Goal: Information Seeking & Learning: Check status

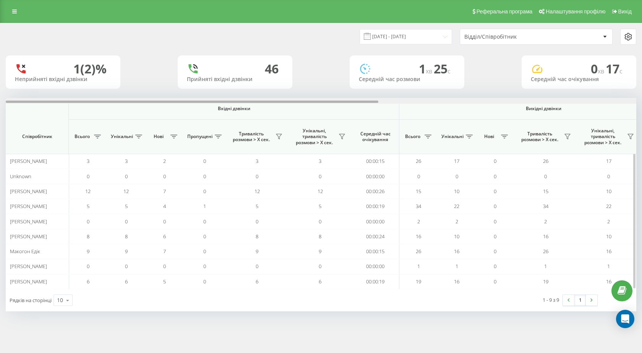
drag, startPoint x: 425, startPoint y: 106, endPoint x: 423, endPoint y: 103, distance: 4.1
click at [423, 103] on div "Вхідні дзвінки Вихідні дзвінки Всі дзвінки Співробітник Всього Унікальні Нові П…" at bounding box center [321, 193] width 631 height 191
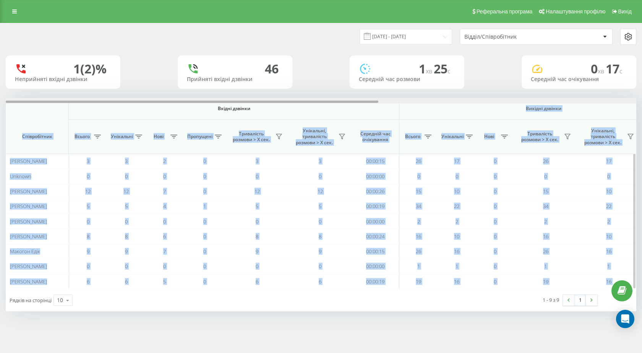
click at [423, 102] on div at bounding box center [321, 101] width 631 height 6
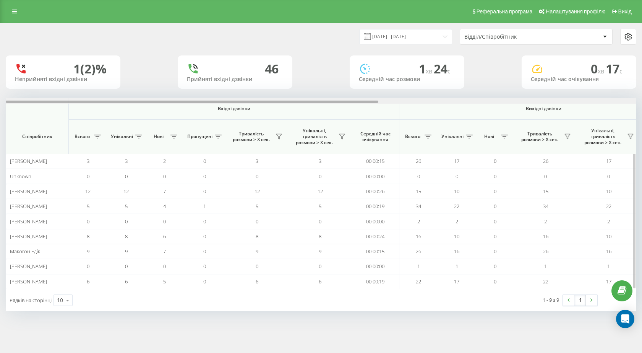
click at [495, 99] on div at bounding box center [321, 101] width 631 height 6
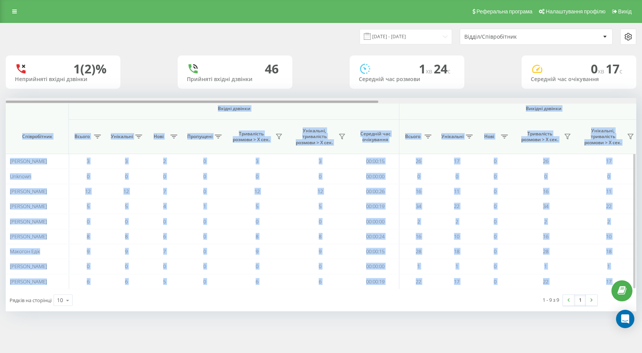
click at [415, 98] on div "19.09.2025 - 19.09.2025 Відділ/Співробітник 1 (2)% Неприйняті вхідні дзвінки 46…" at bounding box center [321, 167] width 631 height 288
click at [416, 102] on div at bounding box center [321, 101] width 631 height 6
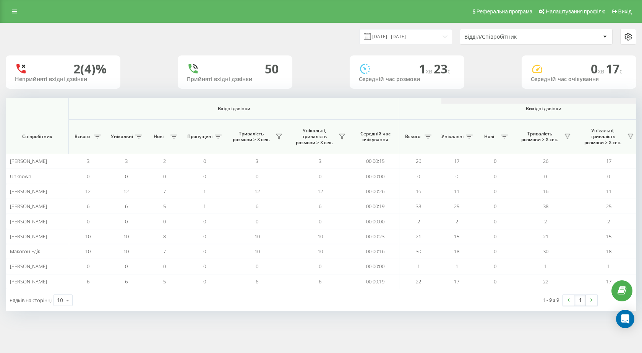
click at [483, 106] on span "Вихідні дзвінки" at bounding box center [543, 108] width 253 height 6
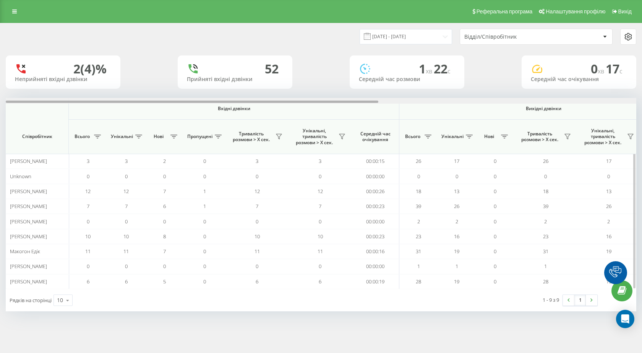
click at [483, 103] on div at bounding box center [321, 101] width 631 height 6
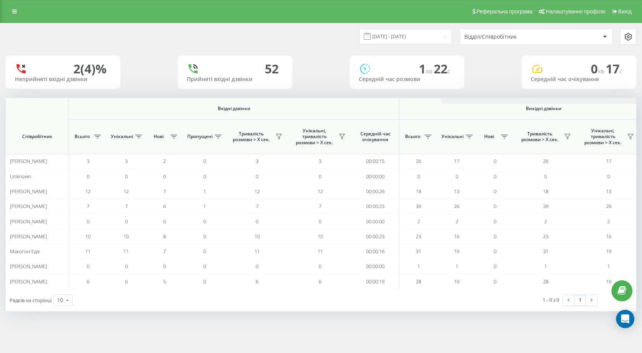
scroll to position [0, 436]
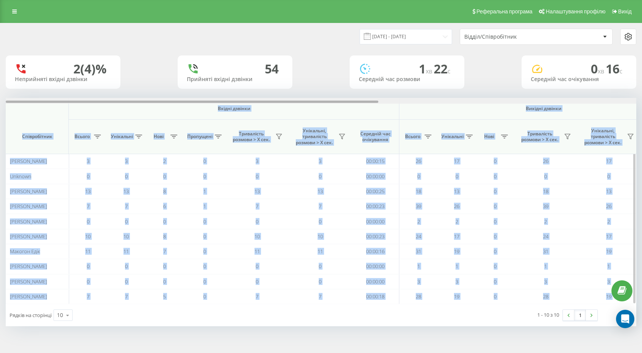
click at [513, 98] on div "19.09.2025 - 19.09.2025 Відділ/Співробітник 2 (4)% Неприйняті вхідні дзвінки 54…" at bounding box center [321, 174] width 631 height 303
click at [510, 101] on div at bounding box center [321, 101] width 631 height 6
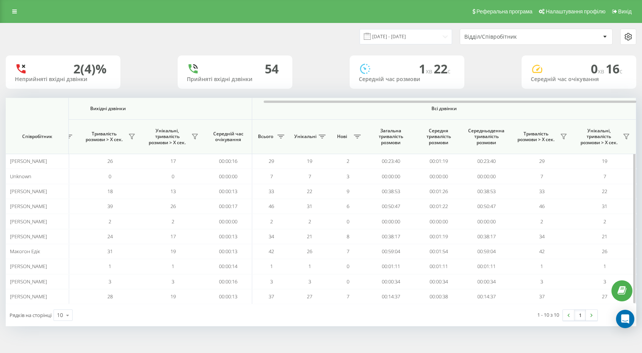
click at [431, 120] on th "Середня тривалість розмови" at bounding box center [439, 137] width 48 height 34
